Goal: Navigation & Orientation: Find specific page/section

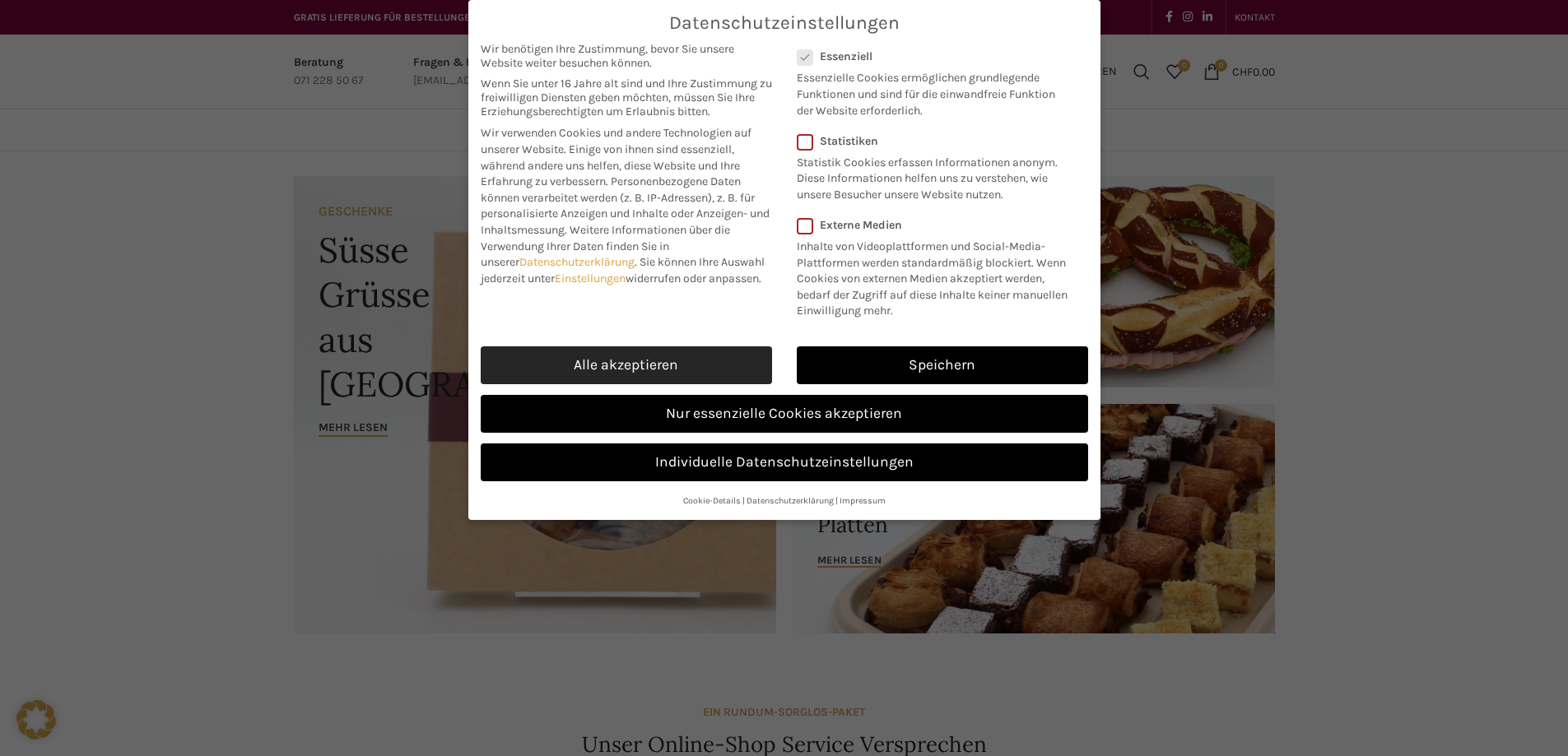
click at [681, 368] on link "Alle akzeptieren" at bounding box center [626, 365] width 291 height 38
checkbox input "true"
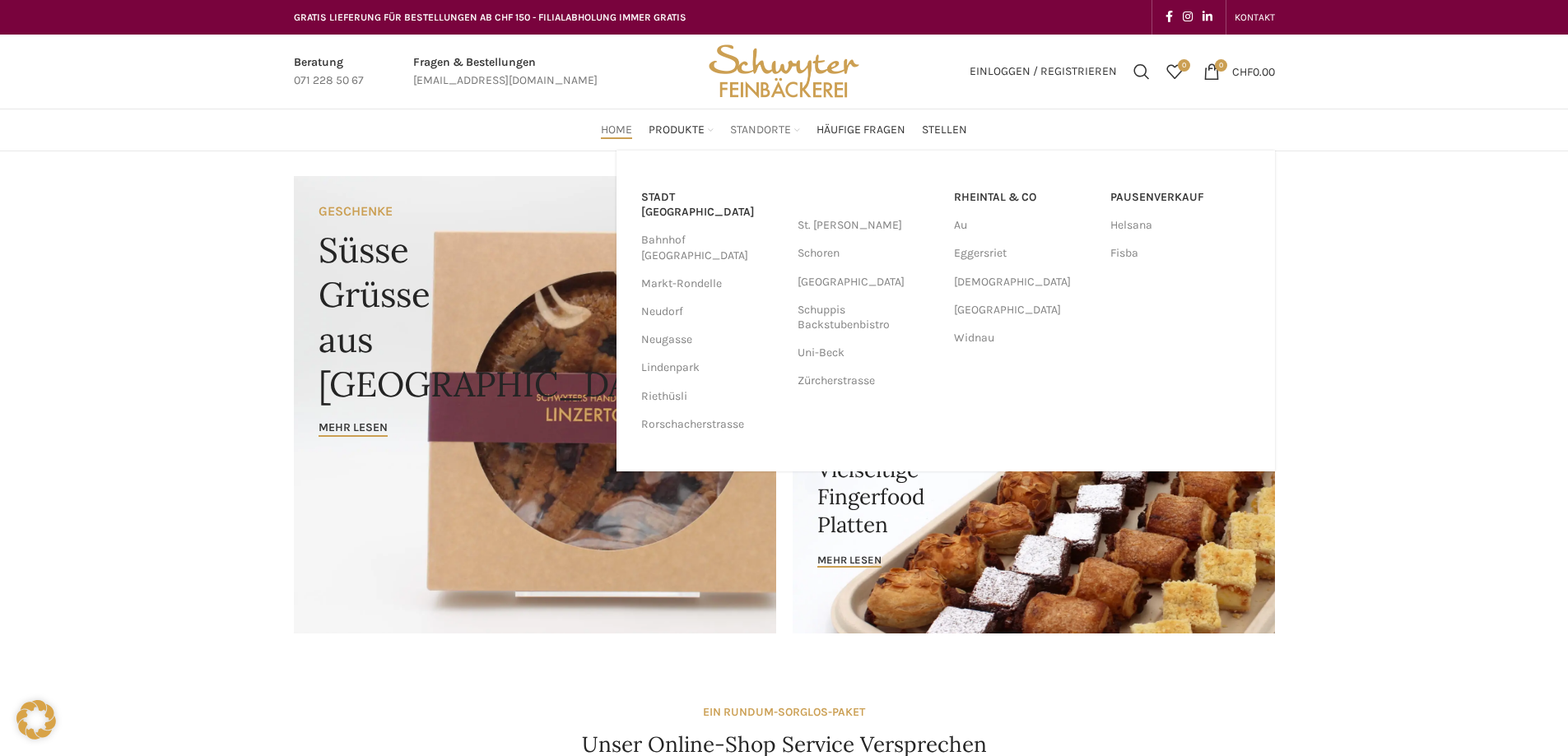
click at [753, 134] on span "Standorte" at bounding box center [761, 130] width 61 height 15
